Goal: Task Accomplishment & Management: Manage account settings

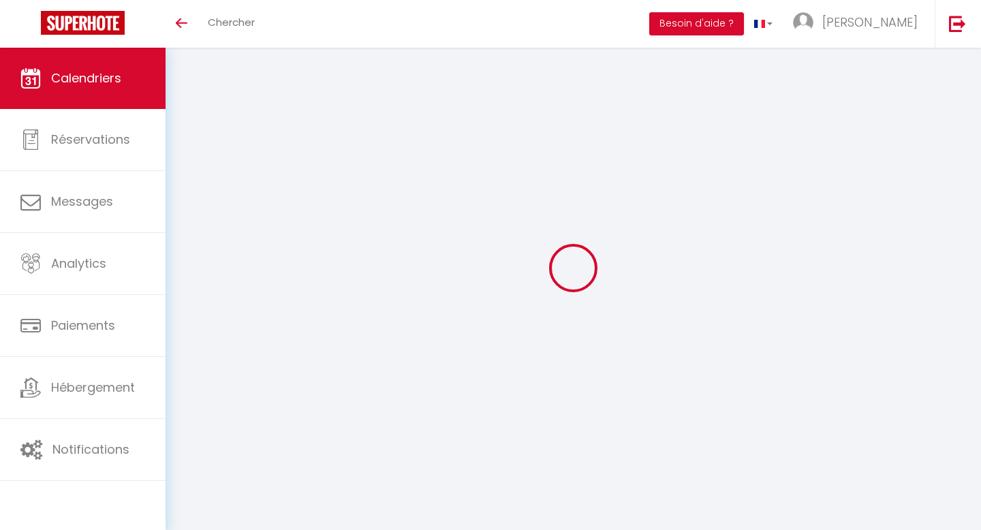
scroll to position [48, 0]
select select
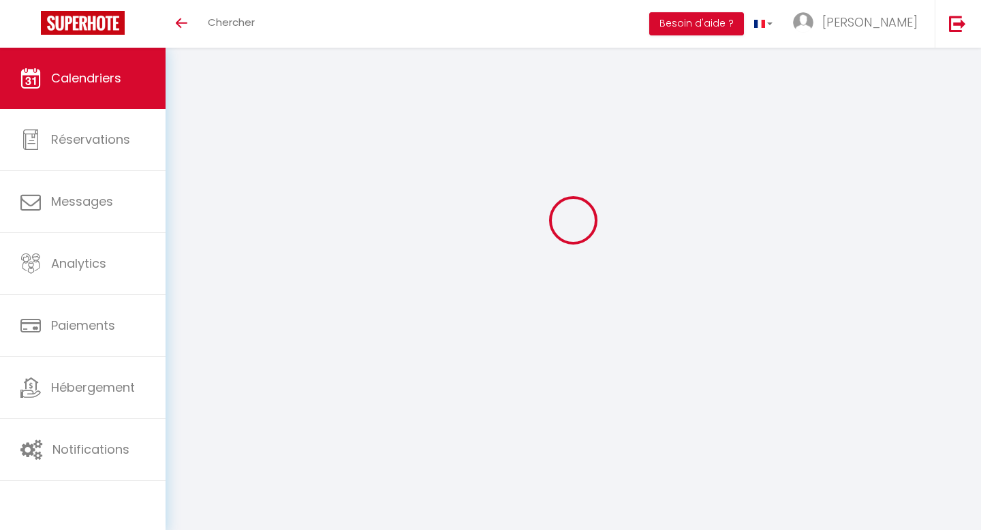
select select
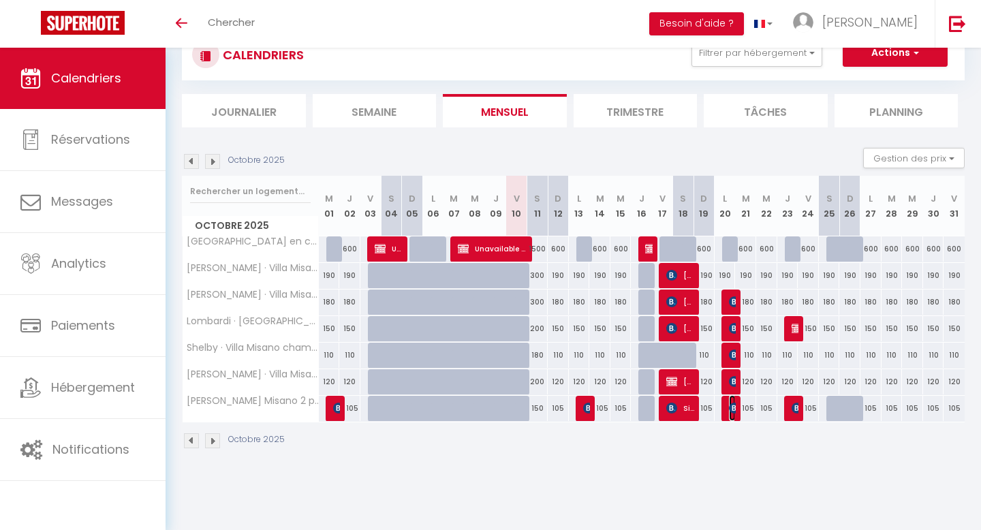
click at [731, 407] on img at bounding box center [734, 408] width 11 height 11
select select "OK"
select select "KO"
select select "0"
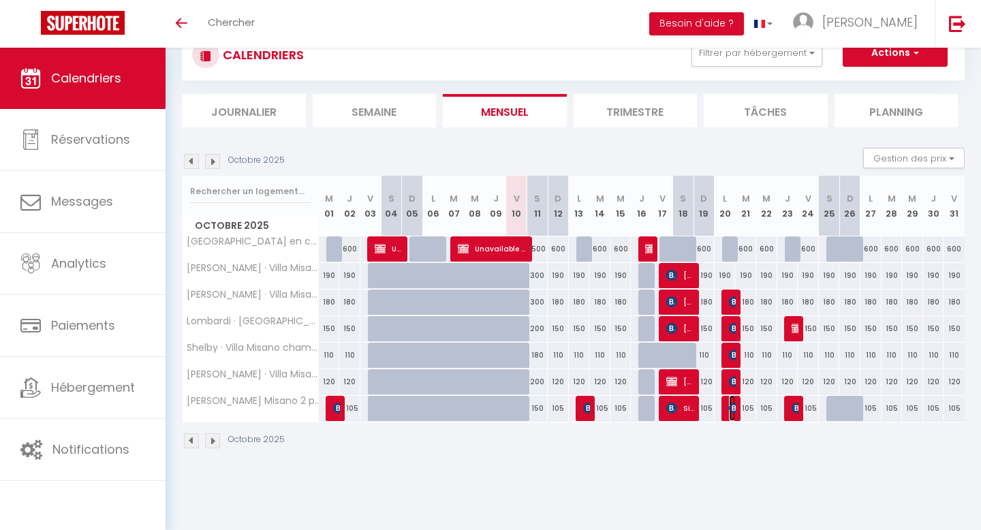
select select "1"
select select
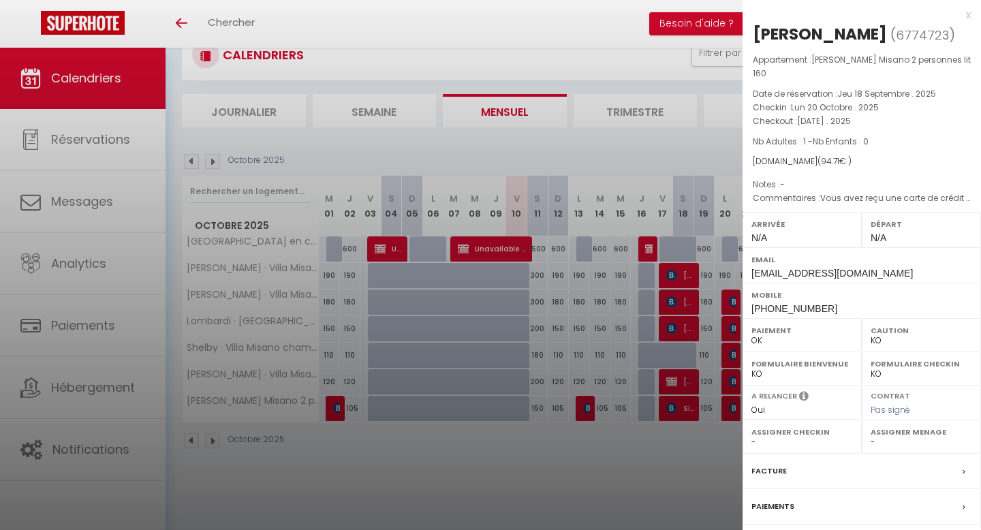
click at [967, 15] on div "x" at bounding box center [857, 15] width 228 height 16
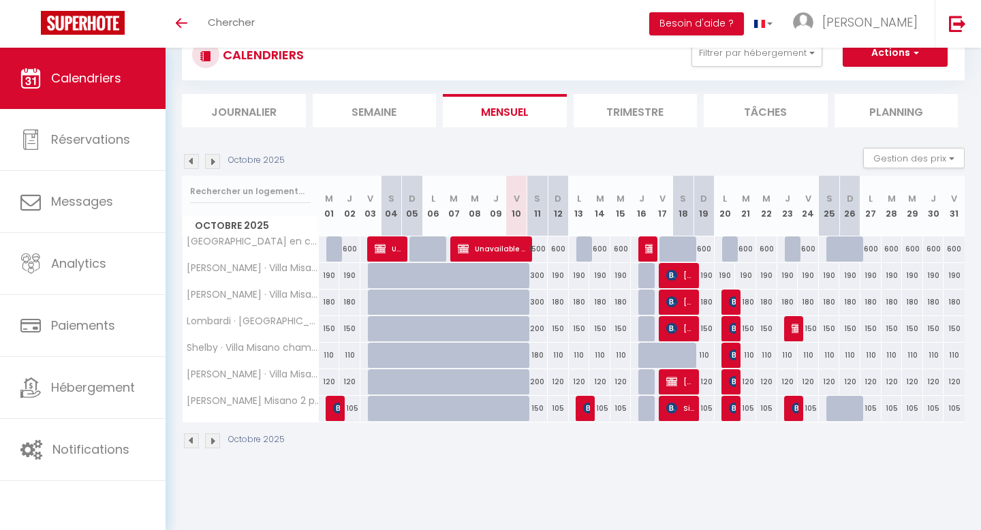
click at [737, 407] on div "105" at bounding box center [745, 408] width 21 height 25
type input "105"
type input "[DATE]"
type input "Mer 22 Octobre 2025"
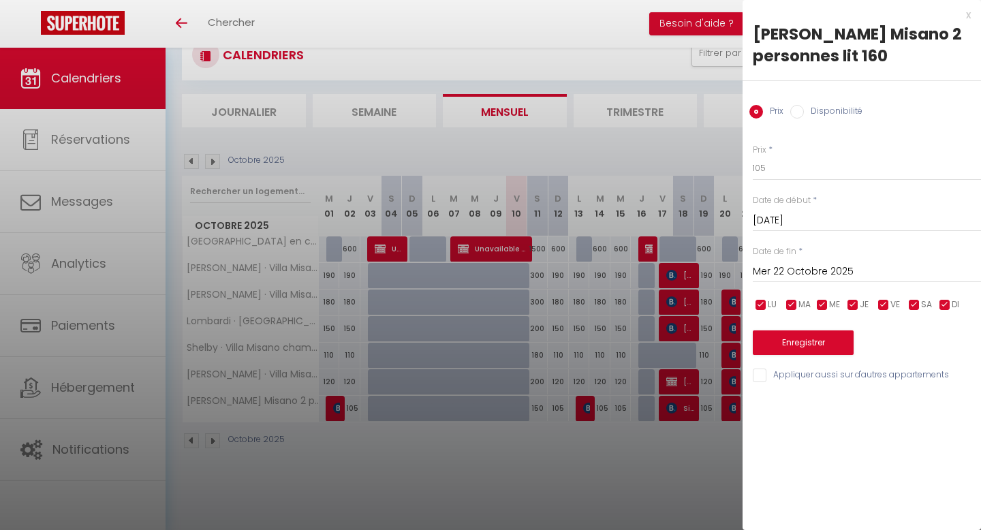
click at [967, 12] on div "x" at bounding box center [857, 15] width 228 height 16
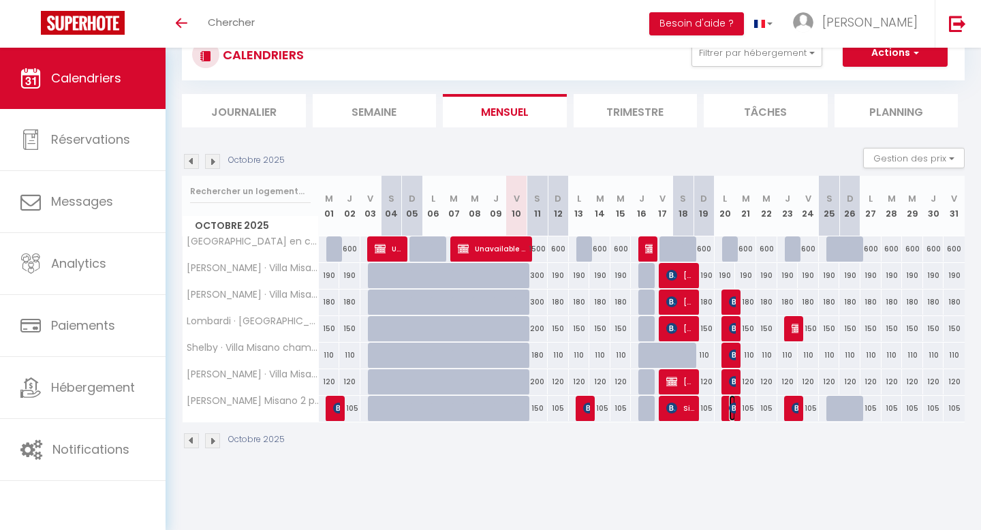
click at [730, 408] on img at bounding box center [734, 408] width 11 height 11
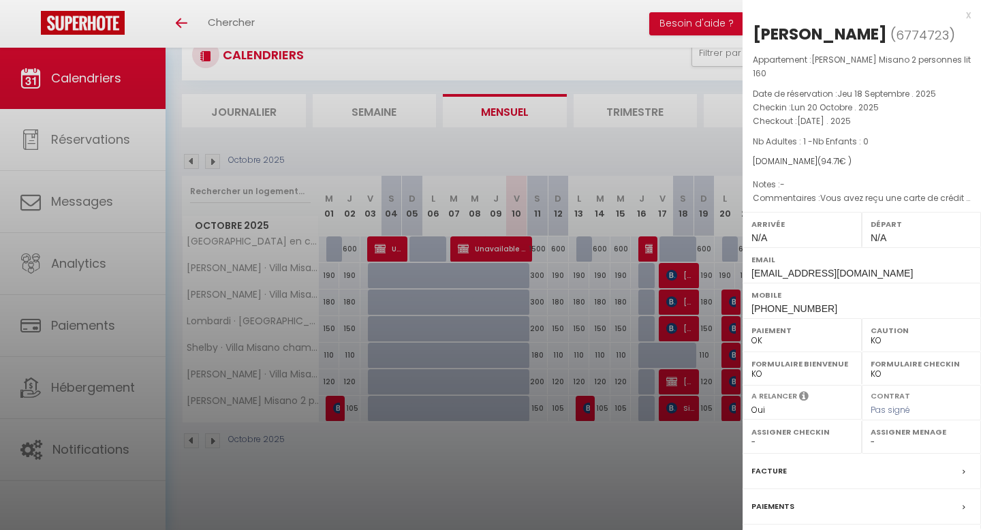
click at [969, 15] on div "x" at bounding box center [857, 15] width 228 height 16
